Goal: Transaction & Acquisition: Purchase product/service

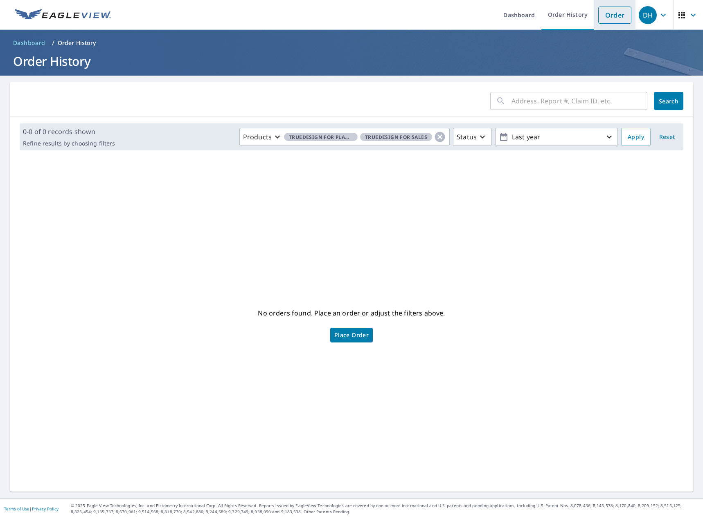
click at [606, 12] on link "Order" at bounding box center [614, 15] width 33 height 17
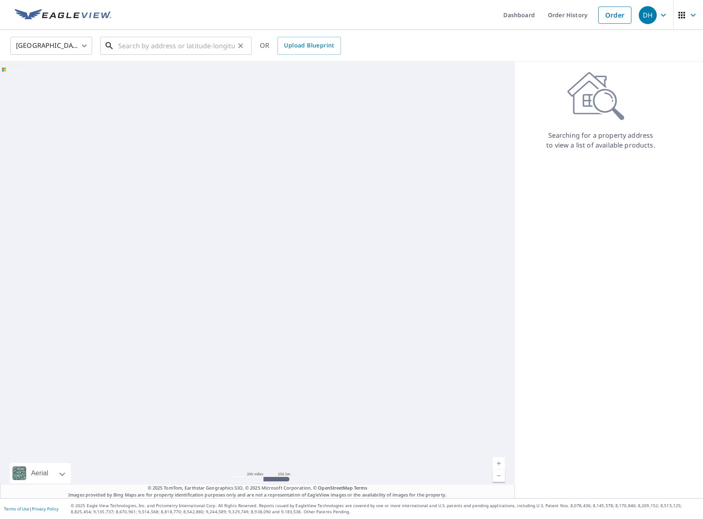
click at [196, 46] on input "text" at bounding box center [176, 45] width 117 height 23
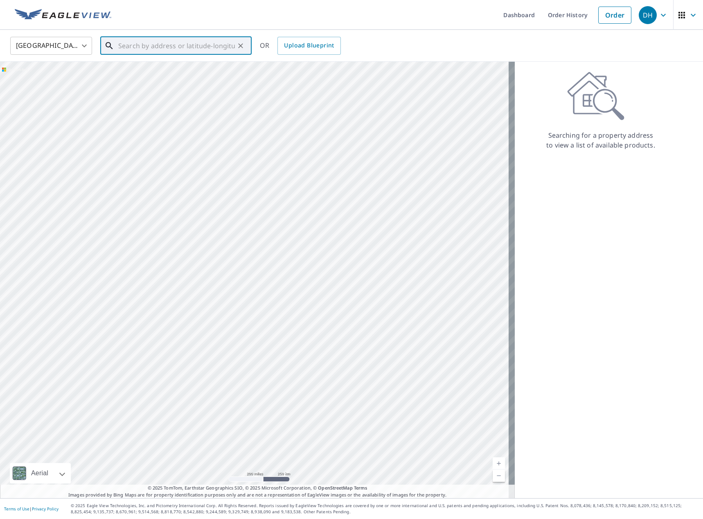
paste input "[STREET_ADDRESS]"
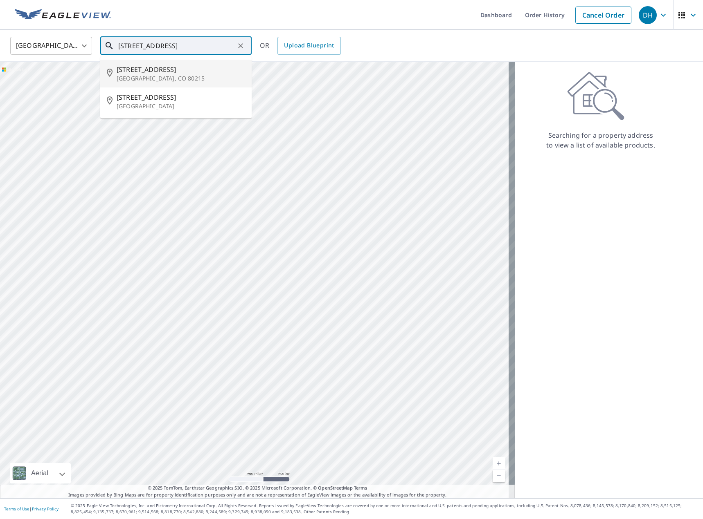
click at [182, 70] on span "[STREET_ADDRESS]" at bounding box center [181, 70] width 128 height 10
type input "[STREET_ADDRESS]"
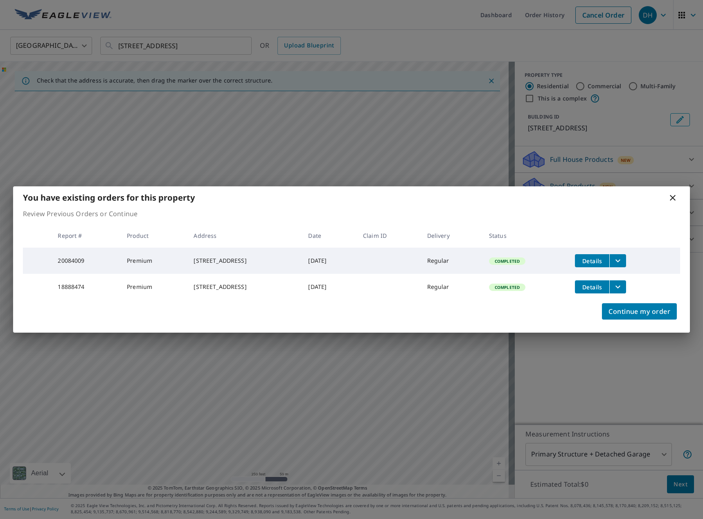
click at [671, 195] on icon at bounding box center [672, 198] width 6 height 6
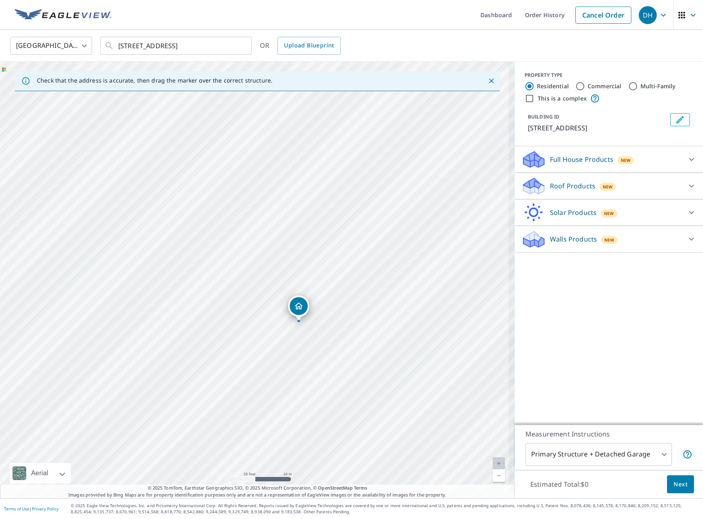
drag, startPoint x: 239, startPoint y: 346, endPoint x: 191, endPoint y: 277, distance: 84.0
click at [205, 285] on div "[STREET_ADDRESS]" at bounding box center [257, 280] width 514 height 437
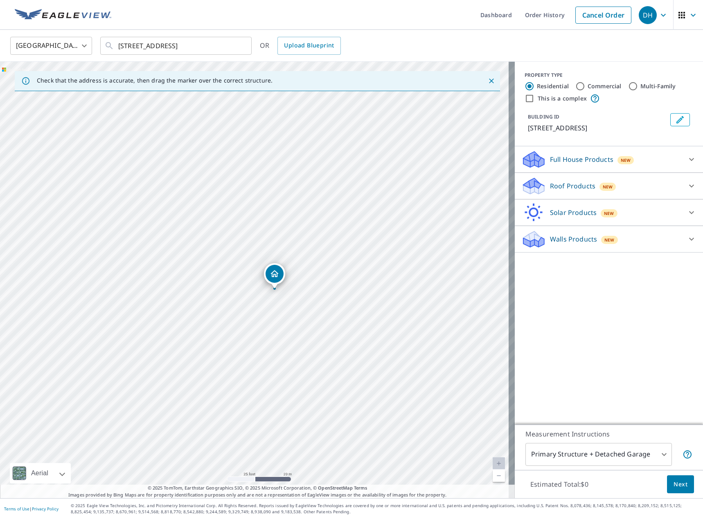
click at [272, 278] on icon "Dropped pin, building 1, Residential property, 3061 Union St Wheat Ridge, CO 80…" at bounding box center [275, 274] width 10 height 10
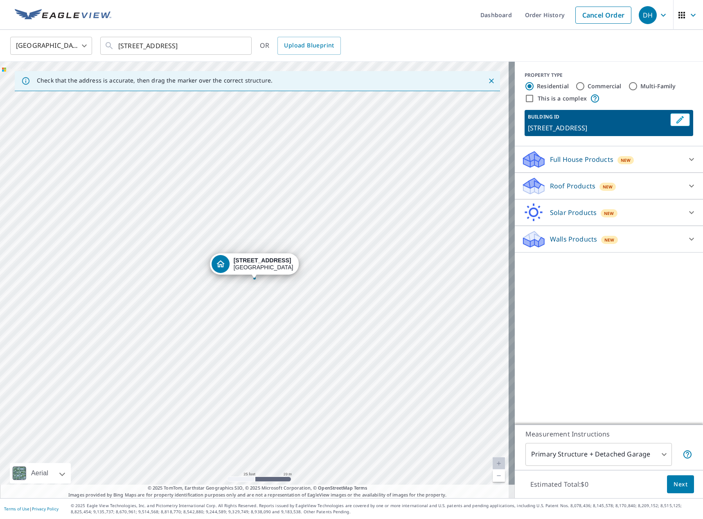
click at [267, 267] on div "[STREET_ADDRESS]" at bounding box center [264, 264] width 60 height 14
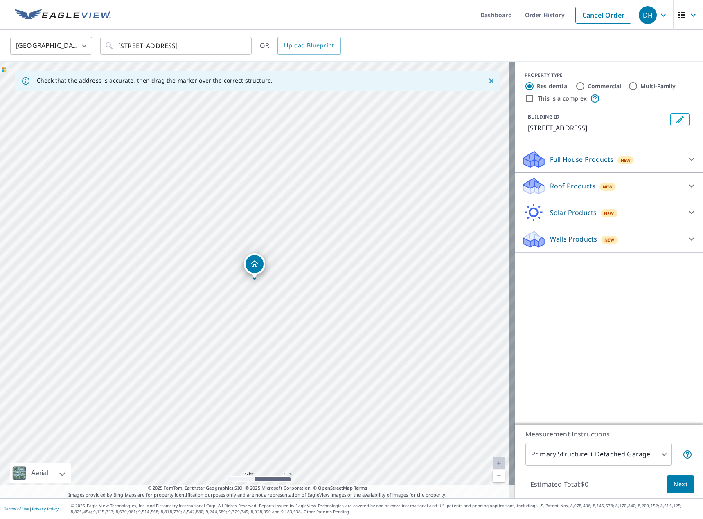
click at [254, 268] on icon "Dropped pin, building 1, Residential property, 3061 Union St Wheat Ridge, CO 80…" at bounding box center [254, 264] width 10 height 10
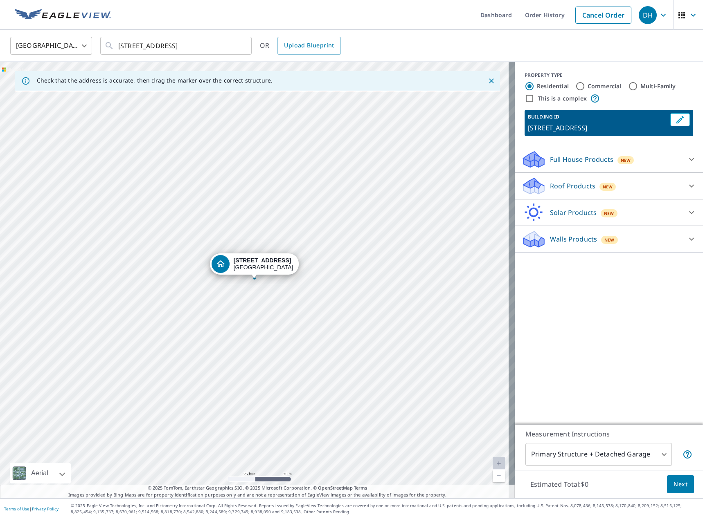
click at [582, 124] on p "[STREET_ADDRESS]" at bounding box center [597, 128] width 139 height 10
click at [673, 487] on span "Next" at bounding box center [680, 485] width 14 height 10
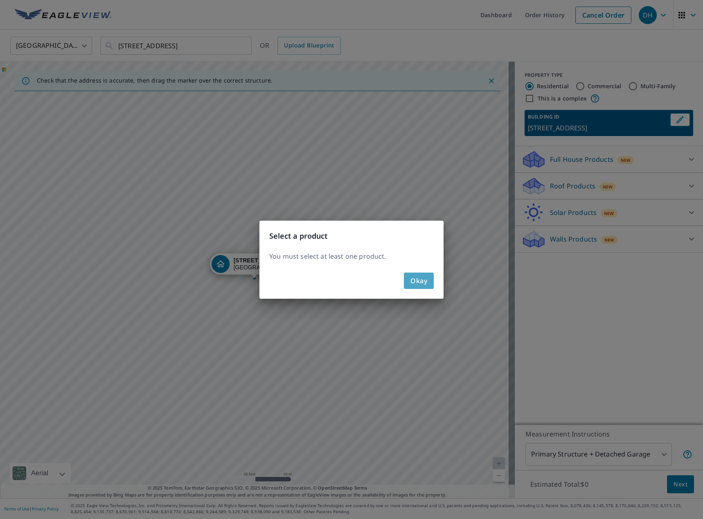
click at [413, 277] on span "Okay" at bounding box center [418, 280] width 17 height 11
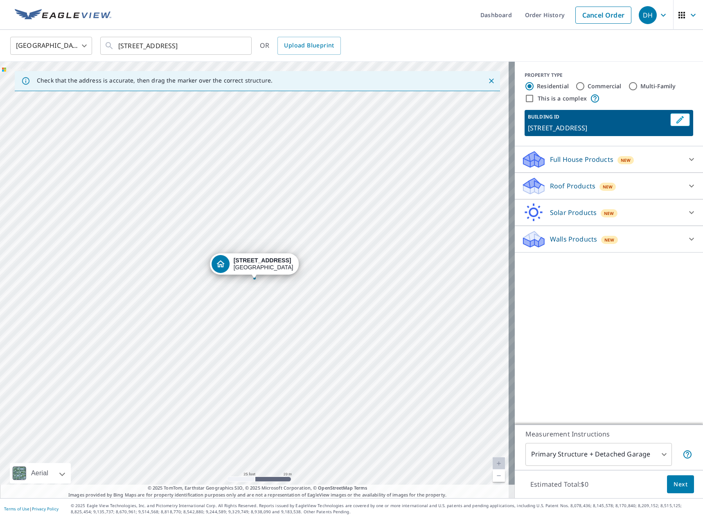
click at [563, 155] on p "Full House Products" at bounding box center [581, 160] width 63 height 10
